Goal: Task Accomplishment & Management: Complete application form

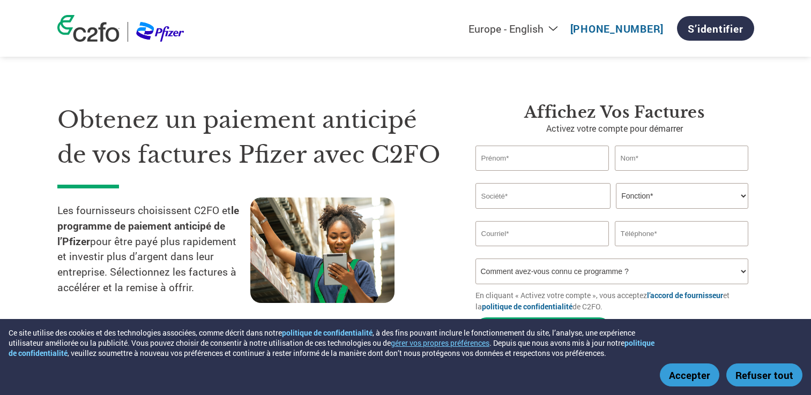
select select "fr-FR"
click at [535, 158] on input "text" at bounding box center [542, 158] width 134 height 25
type input "Hakima"
type input "TOUITI"
type input "[EMAIL_ADDRESS][DOMAIN_NAME]"
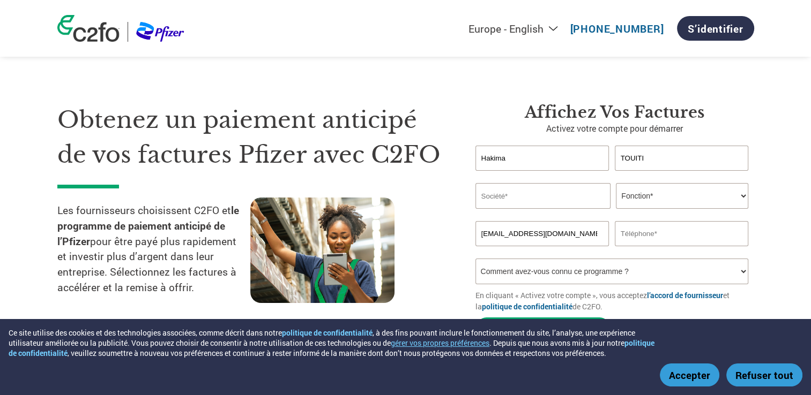
type input "0661083415"
click at [512, 195] on input "text" at bounding box center [542, 196] width 135 height 26
type input "m"
click at [494, 196] on input "Marteking trade" at bounding box center [542, 196] width 135 height 26
click at [512, 196] on input "Mareking trade" at bounding box center [542, 196] width 135 height 26
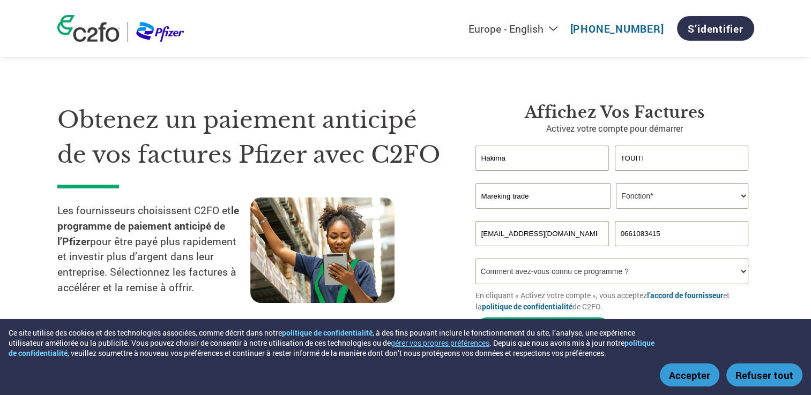
type input "Mareking trade"
click at [742, 273] on select "Comment avez-vous connu ce programme ? Par courrier Par e-mail Sur les réseaux …" at bounding box center [611, 272] width 273 height 26
select select "Email"
click at [475, 259] on select "Comment avez-vous connu ce programme ? Par courrier Par e-mail Sur les réseaux …" at bounding box center [611, 272] width 273 height 26
click at [529, 198] on input "Mareking trade" at bounding box center [542, 196] width 135 height 26
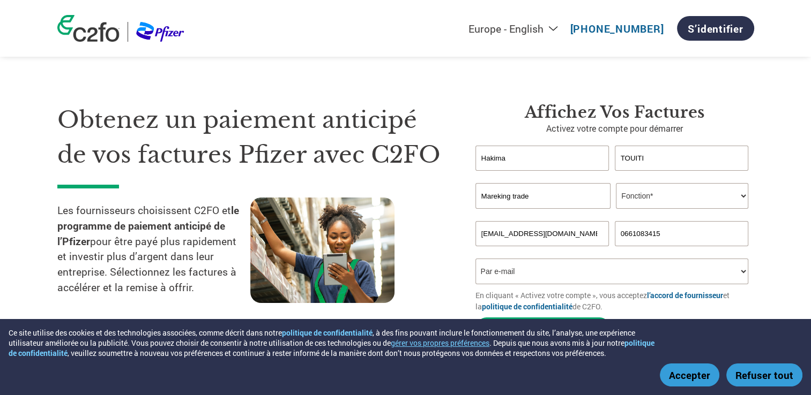
click at [744, 195] on select "Fonction* Directeur administratif et financier Responsable crédit Contrôleur de…" at bounding box center [682, 196] width 132 height 26
click at [448, 78] on div "Obtenez un paiement anticipé de vos factures Pfizer avec C2FO Les fournisseurs …" at bounding box center [405, 202] width 697 height 285
